Goal: Task Accomplishment & Management: Manage account settings

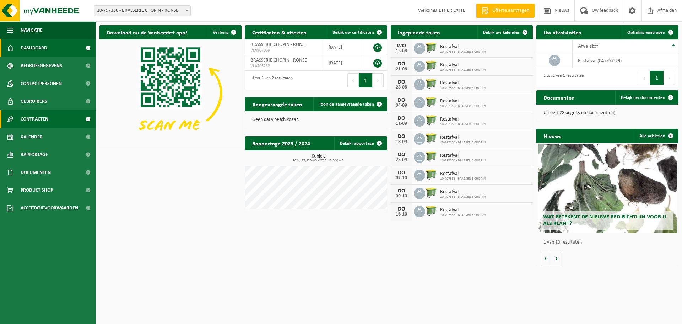
click at [50, 119] on link "Contracten" at bounding box center [48, 119] width 96 height 18
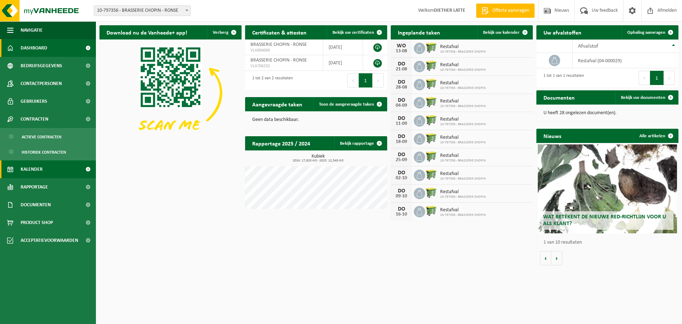
click at [42, 172] on span "Kalender" at bounding box center [32, 169] width 22 height 18
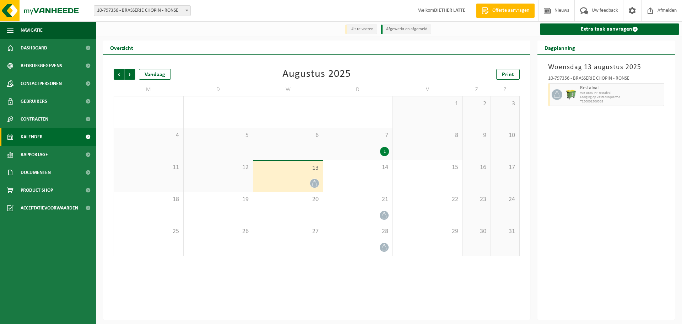
click at [312, 186] on icon at bounding box center [314, 183] width 5 height 6
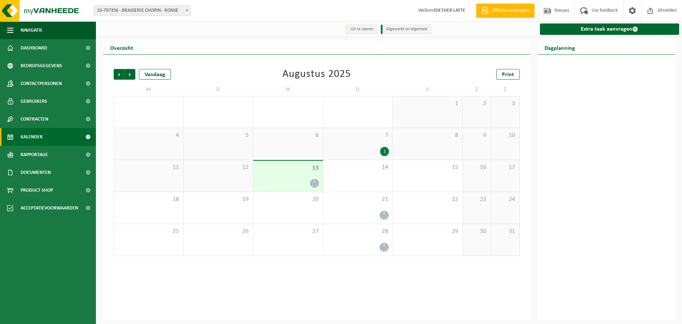
click at [312, 186] on icon at bounding box center [314, 183] width 5 height 6
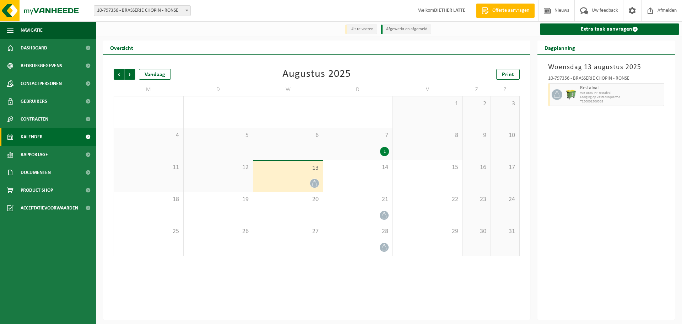
click at [549, 95] on div at bounding box center [556, 94] width 16 height 23
click at [666, 100] on div "10-797356 - BRASSERIE CHOPIN - RONSE Restafval WB-0660-HP restafval Lediging op…" at bounding box center [607, 89] width 124 height 34
click at [668, 98] on div "Woensdag 13 augustus 2025 10-797356 - BRASSERIE CHOPIN - RONSE Restafval WB-066…" at bounding box center [607, 187] width 138 height 265
click at [631, 130] on div "Woensdag 13 augustus 2025 10-797356 - BRASSERIE CHOPIN - RONSE Restafval WB-066…" at bounding box center [607, 187] width 138 height 265
click at [365, 200] on span "21" at bounding box center [358, 199] width 63 height 8
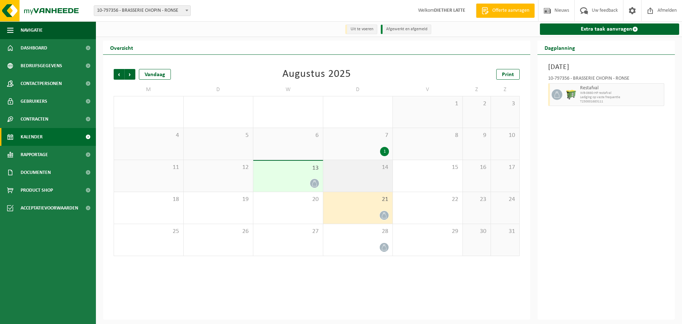
click at [373, 180] on div "14" at bounding box center [358, 176] width 70 height 32
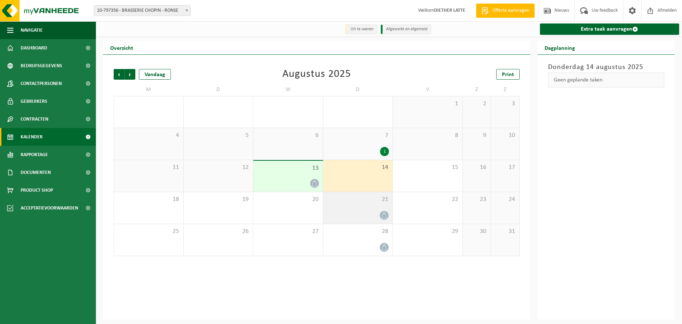
click at [375, 211] on div at bounding box center [358, 215] width 63 height 10
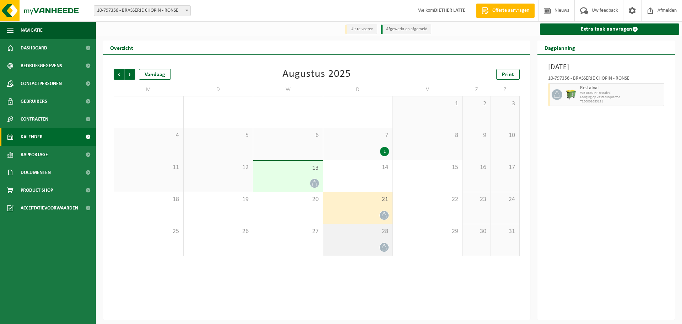
click at [373, 235] on span "28" at bounding box center [358, 231] width 63 height 8
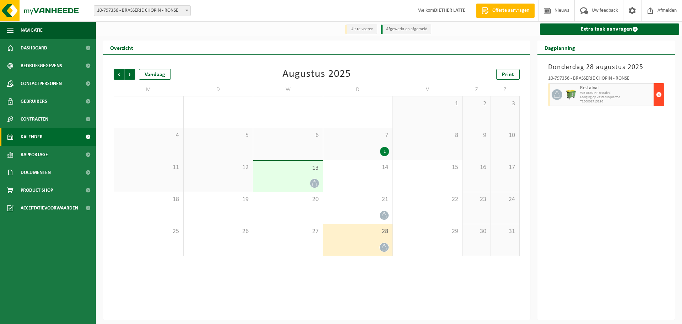
click at [663, 91] on button "button" at bounding box center [659, 94] width 11 height 23
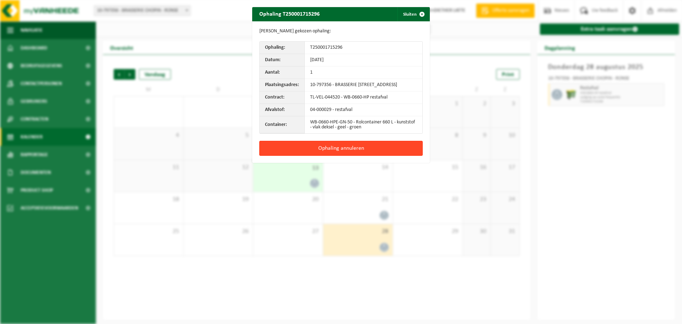
click at [353, 153] on button "Ophaling annuleren" at bounding box center [340, 148] width 163 height 15
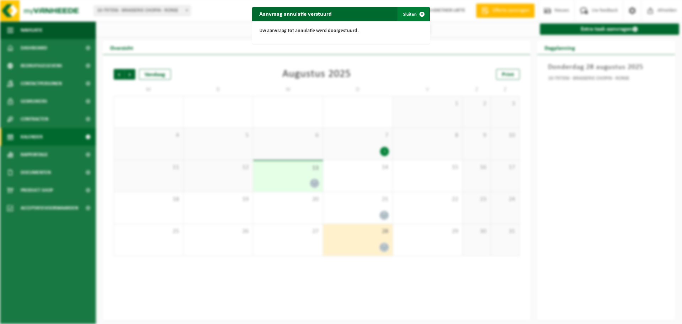
click at [406, 18] on button "Sluiten" at bounding box center [414, 14] width 32 height 14
